Goal: Check status: Check status

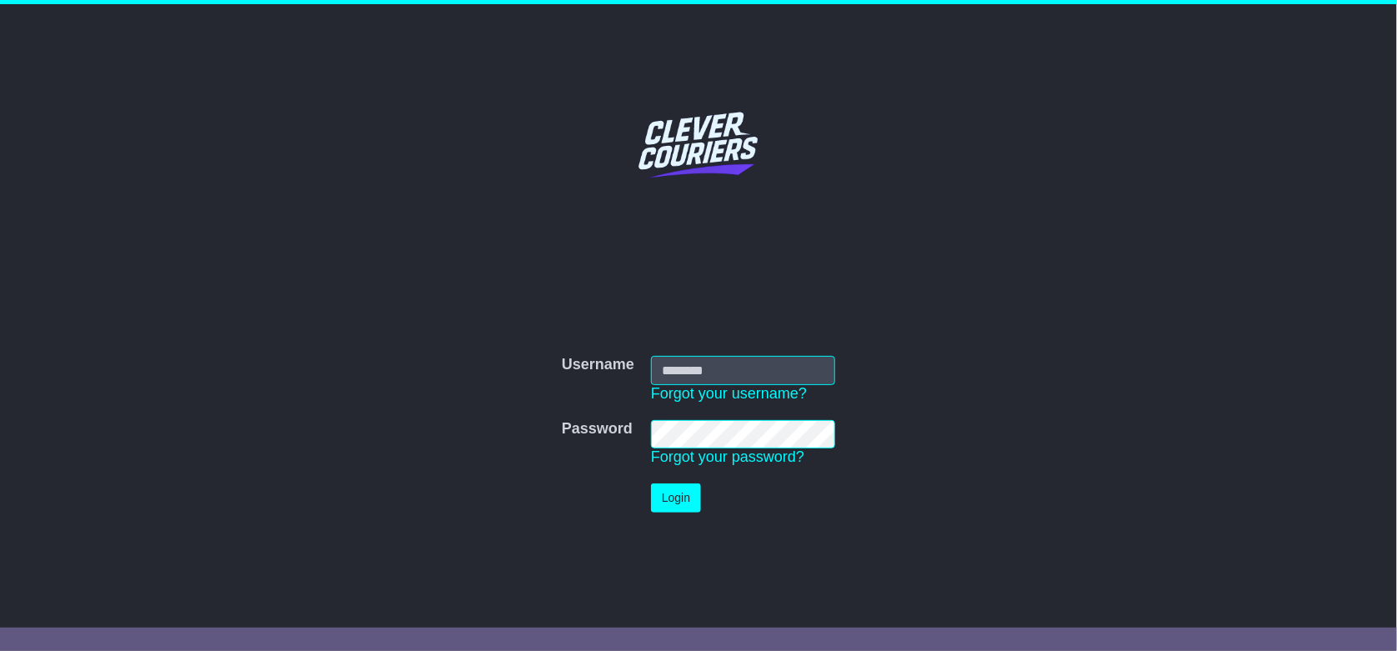
click at [707, 372] on input "Username" at bounding box center [743, 370] width 184 height 29
click at [409, 314] on div "Username Username Forgot your username? Password Password Forgot your password?…" at bounding box center [698, 422] width 853 height 342
click at [415, 307] on div "Username Username Forgot your username? Password Password Forgot your password?…" at bounding box center [698, 422] width 853 height 342
click at [691, 362] on input "Username" at bounding box center [743, 370] width 184 height 29
click at [710, 372] on input "Username" at bounding box center [743, 370] width 184 height 29
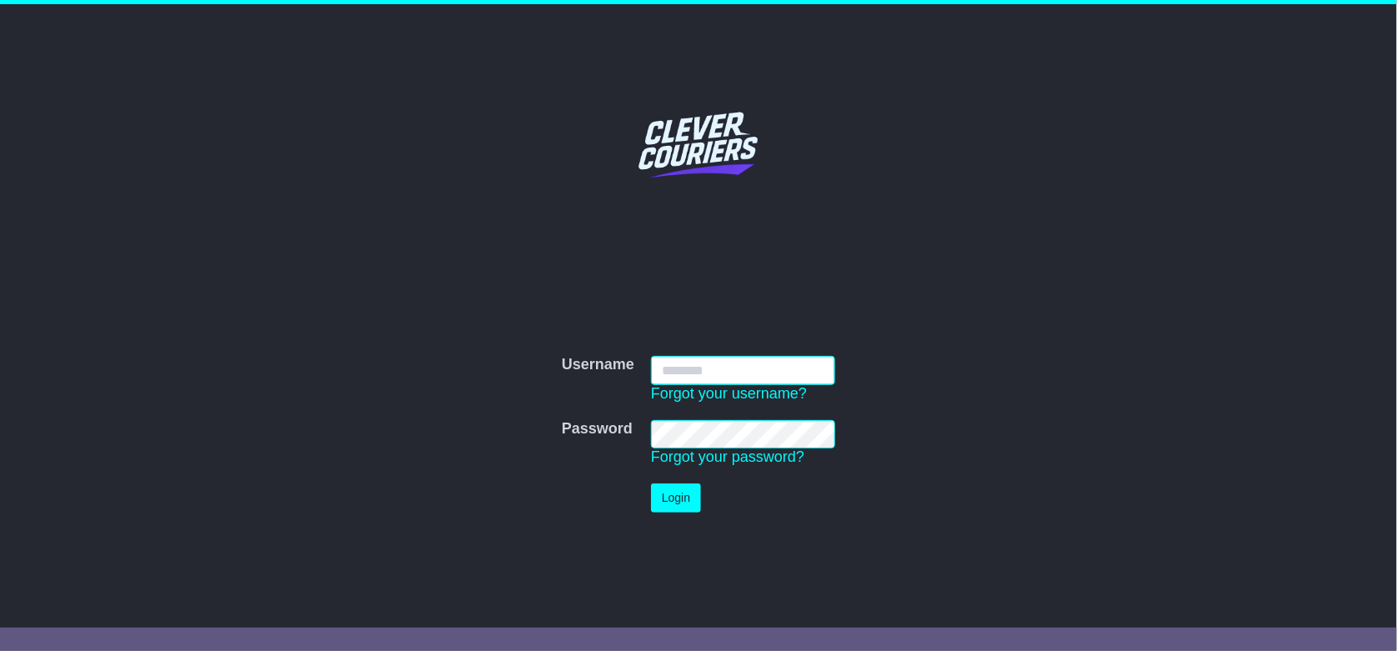
paste input "*******"
type input "*******"
click at [668, 486] on button "Login" at bounding box center [676, 497] width 50 height 29
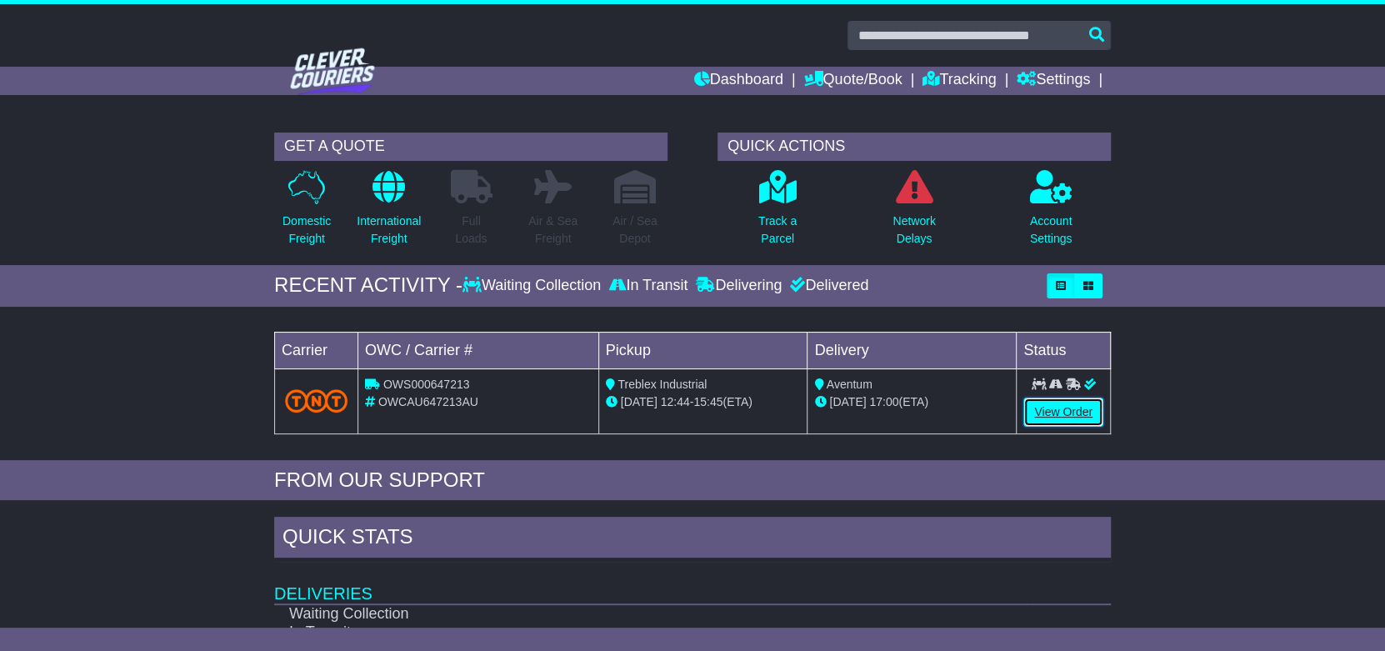
click at [1062, 402] on link "View Order" at bounding box center [1063, 411] width 80 height 29
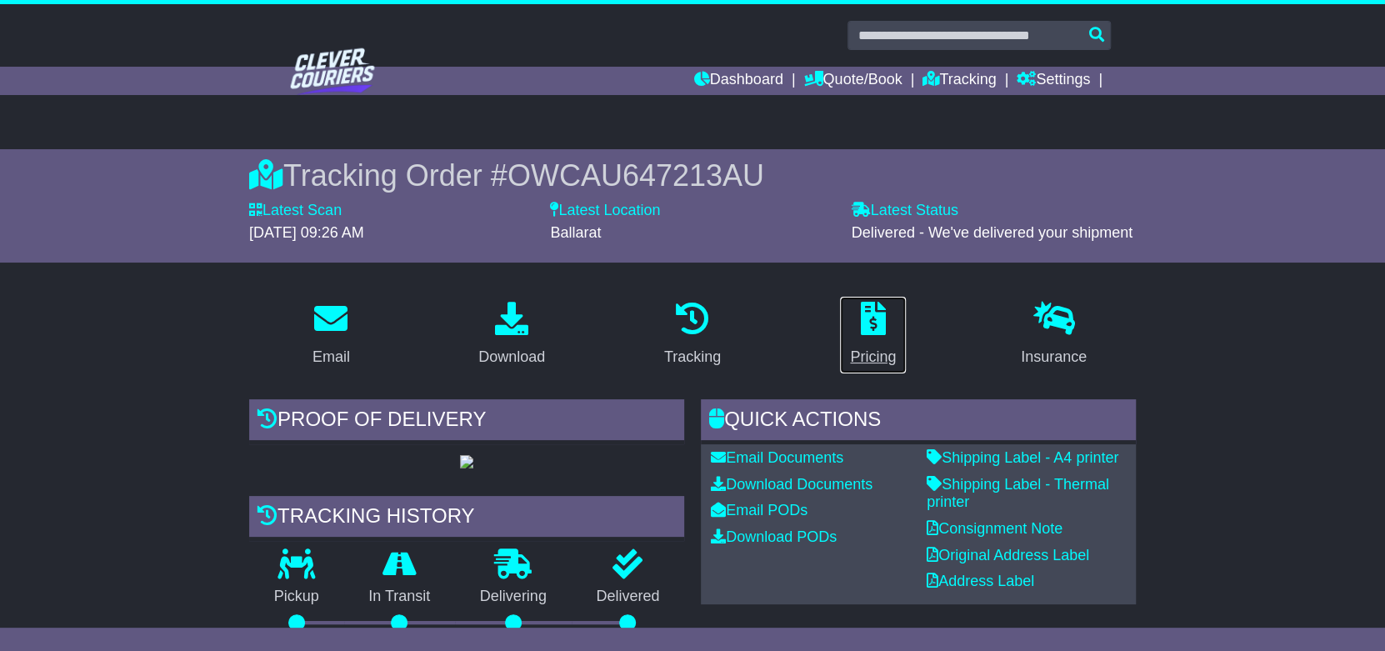
click at [882, 328] on icon at bounding box center [873, 318] width 25 height 33
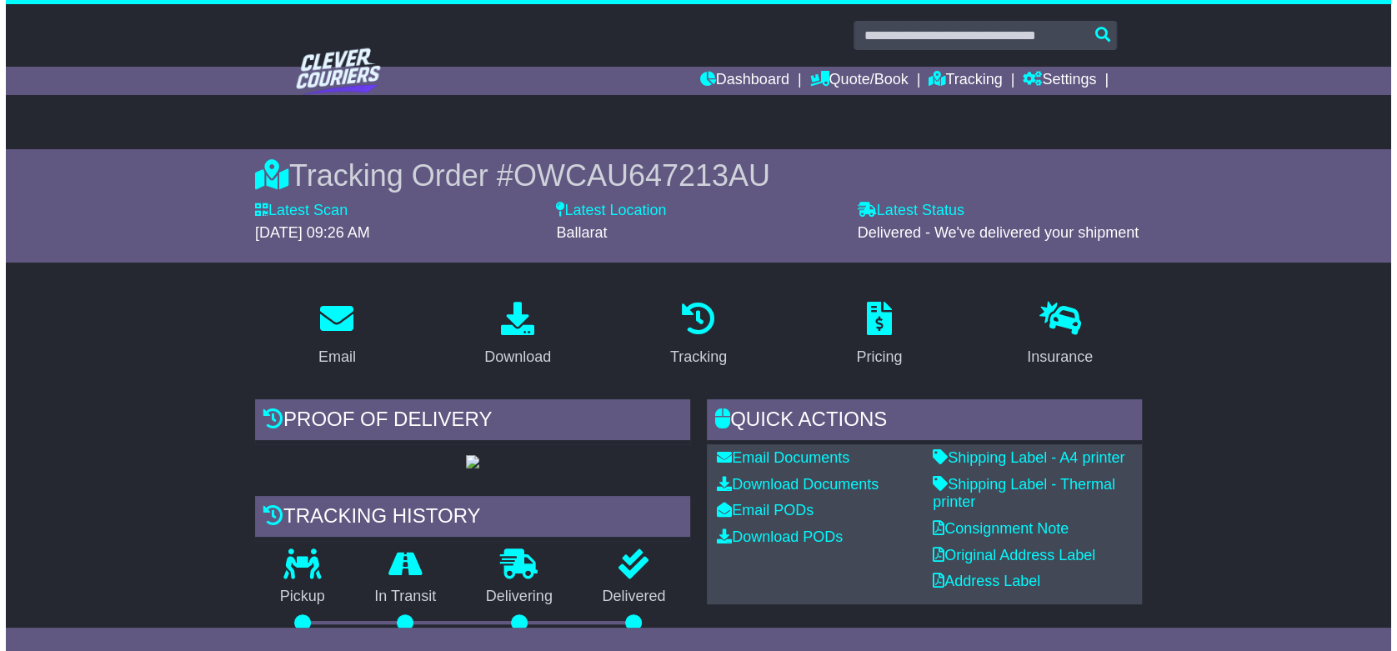
scroll to position [111, 0]
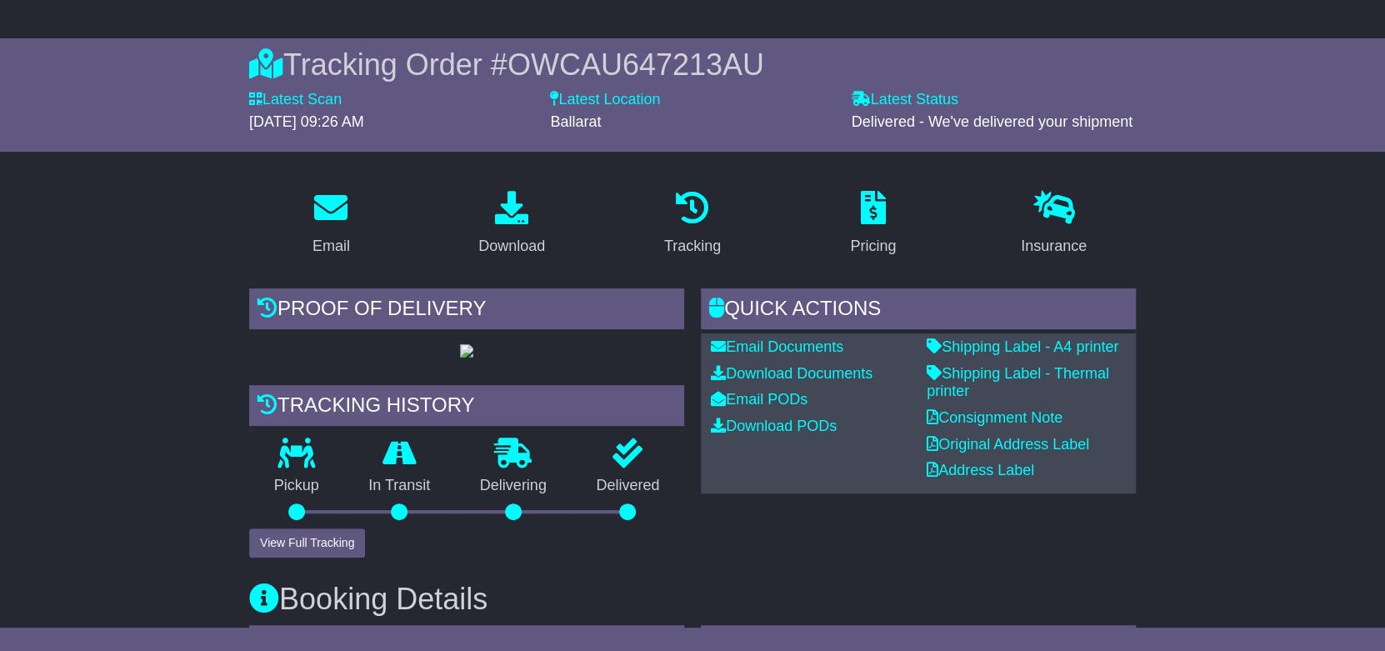
click at [296, 538] on button "View Full Tracking" at bounding box center [307, 542] width 116 height 29
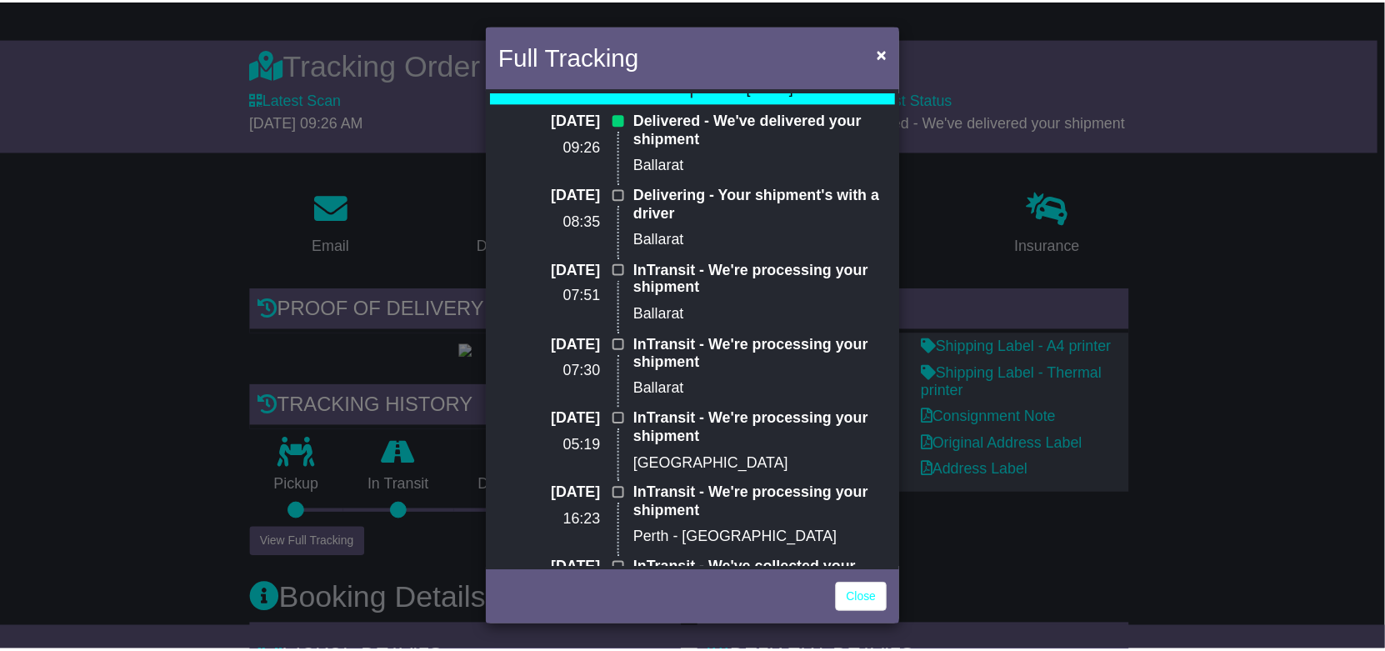
scroll to position [0, 0]
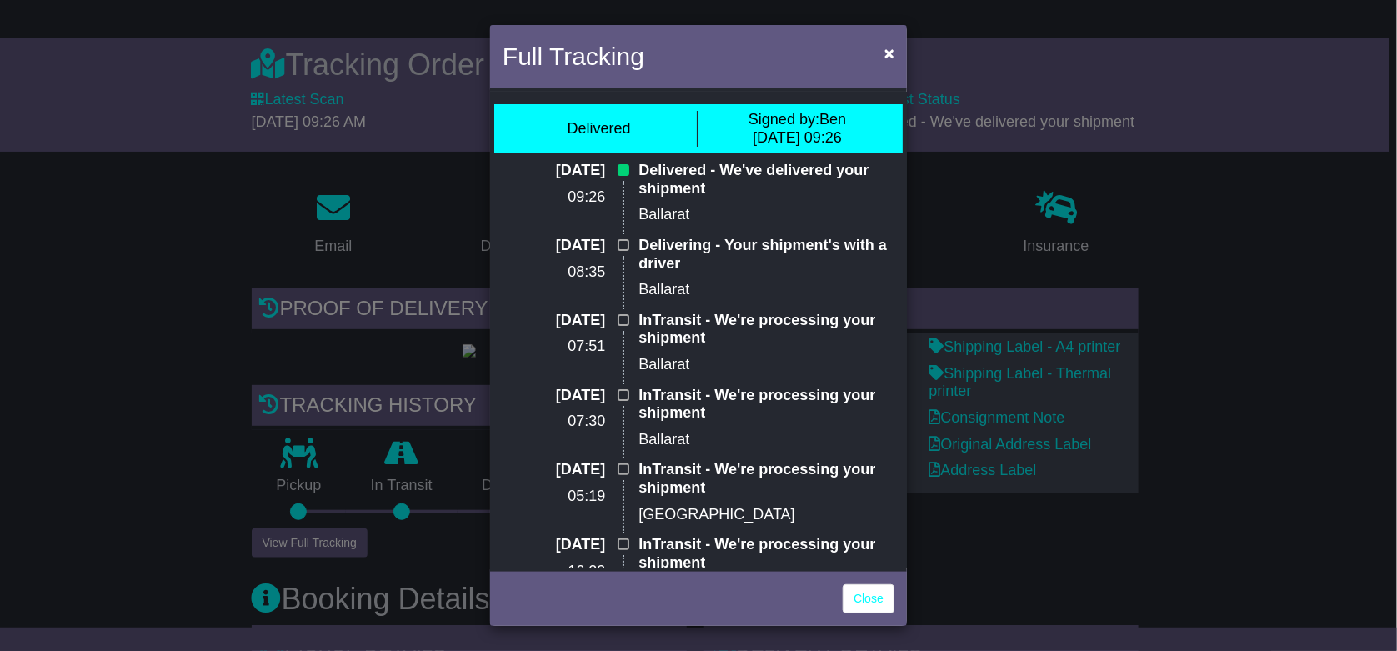
click at [620, 244] on span at bounding box center [623, 245] width 12 height 12
click at [862, 606] on link "Close" at bounding box center [868, 598] width 52 height 29
